Goal: Task Accomplishment & Management: Manage account settings

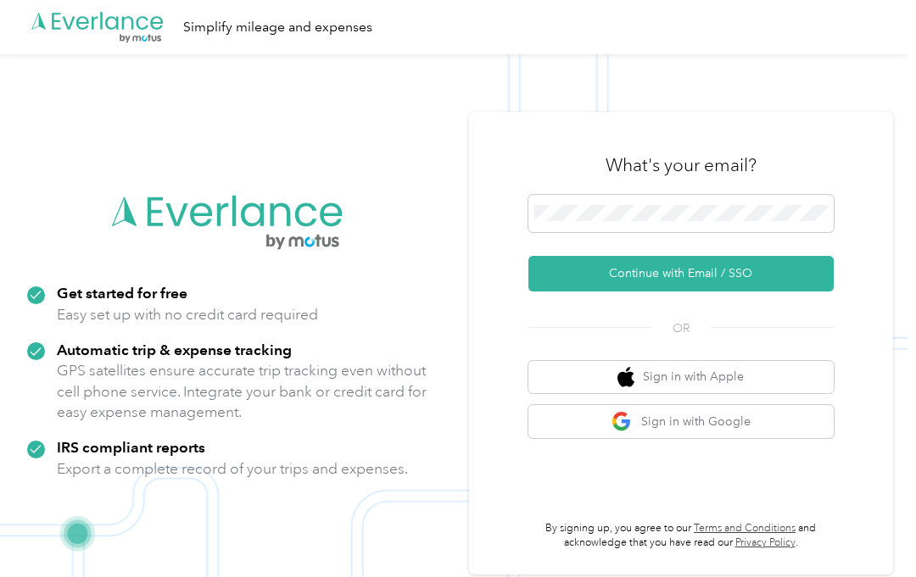
click at [812, 270] on button "Continue with Email / SSO" at bounding box center [680, 274] width 305 height 36
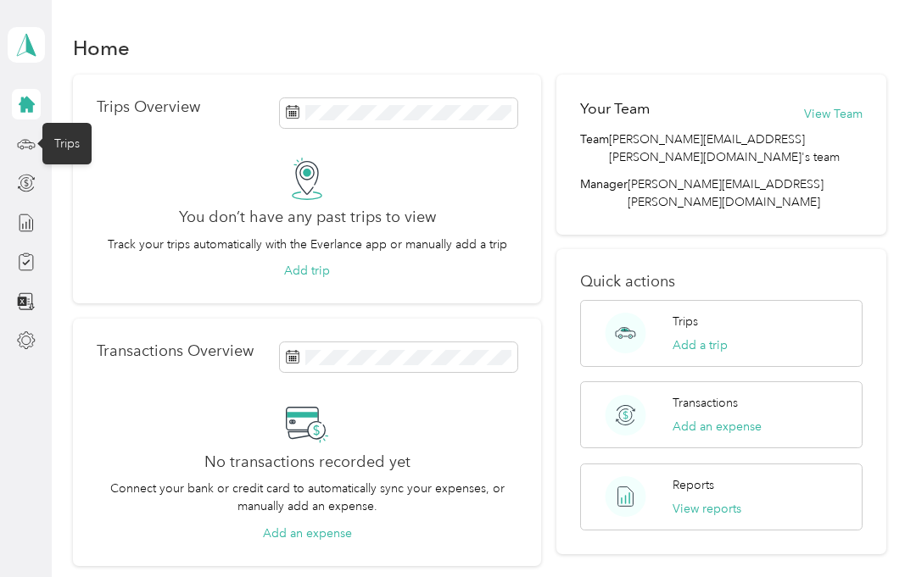
click at [77, 143] on div "Trips" at bounding box center [66, 144] width 49 height 42
click at [75, 134] on div "Trips" at bounding box center [66, 144] width 49 height 42
click at [25, 148] on icon at bounding box center [26, 144] width 19 height 19
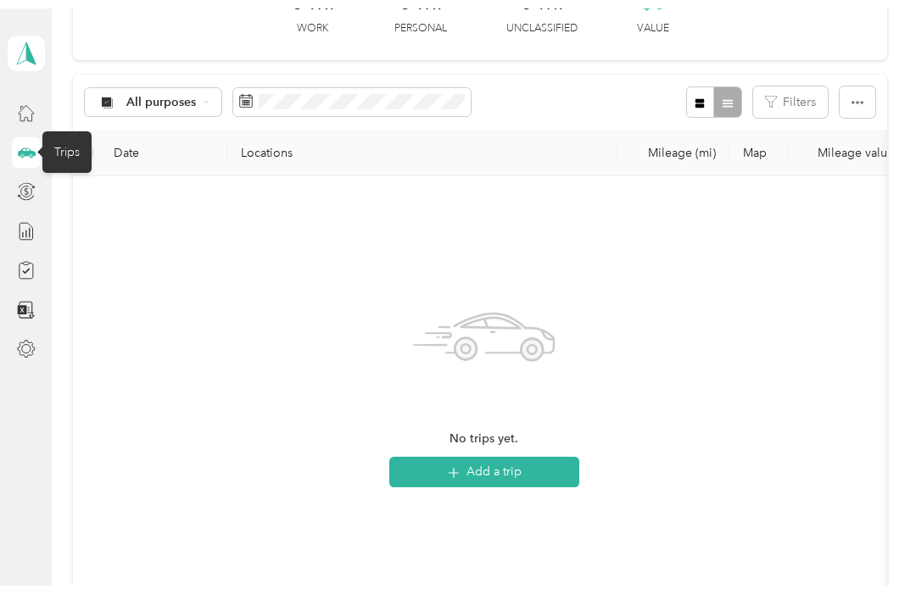
scroll to position [120, 0]
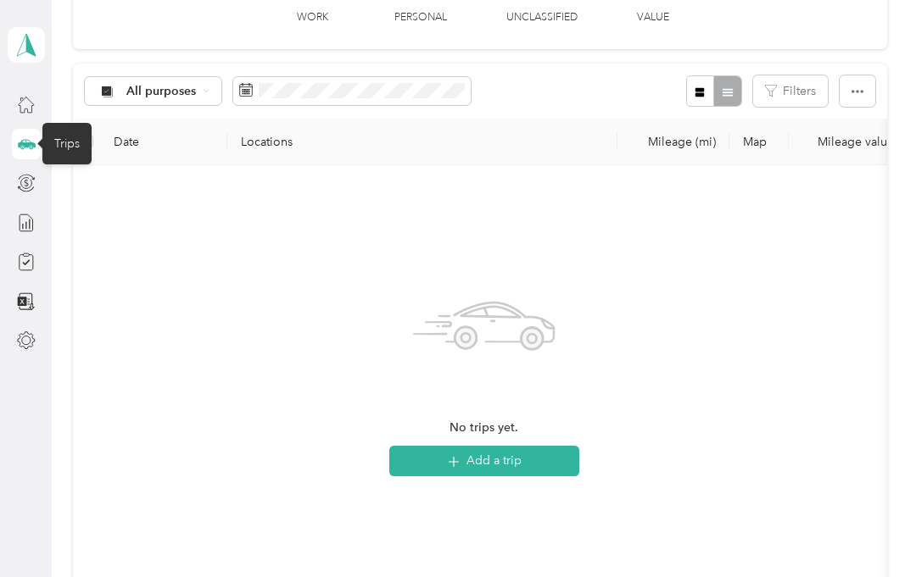
click at [82, 416] on div "No trips yet. Add a trip" at bounding box center [484, 380] width 823 height 431
